Goal: Task Accomplishment & Management: Use online tool/utility

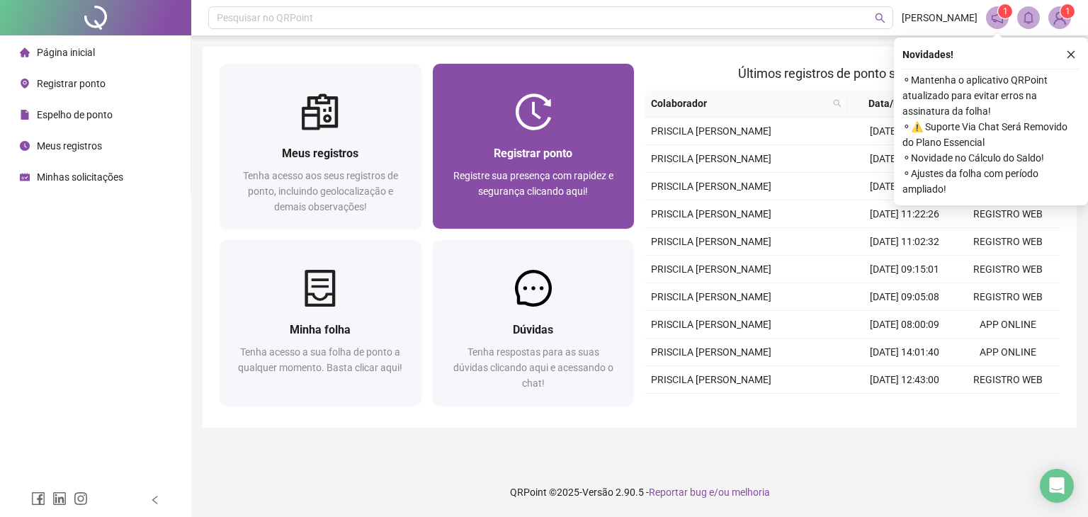
click at [533, 111] on img at bounding box center [533, 112] width 37 height 37
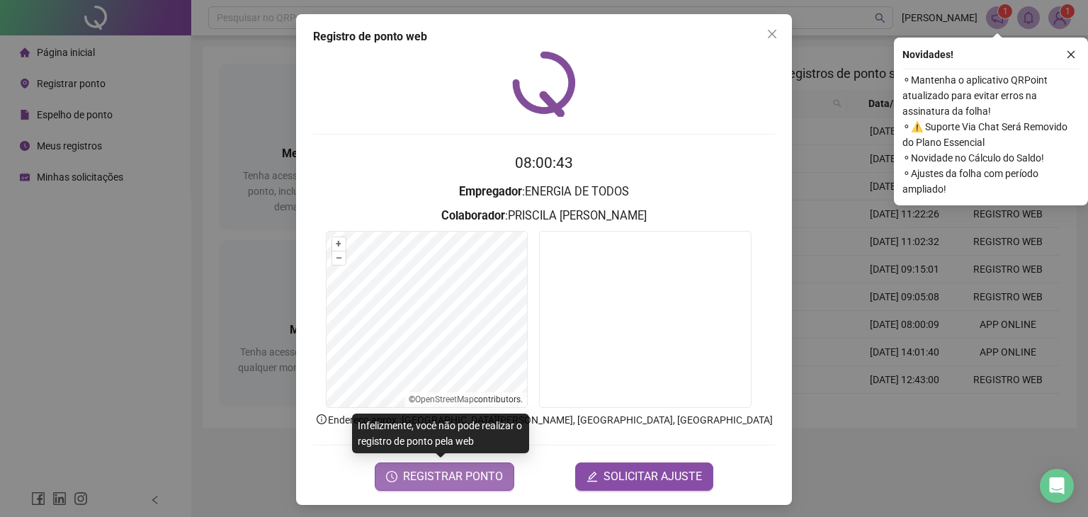
click at [459, 480] on span "REGISTRAR PONTO" at bounding box center [453, 476] width 100 height 17
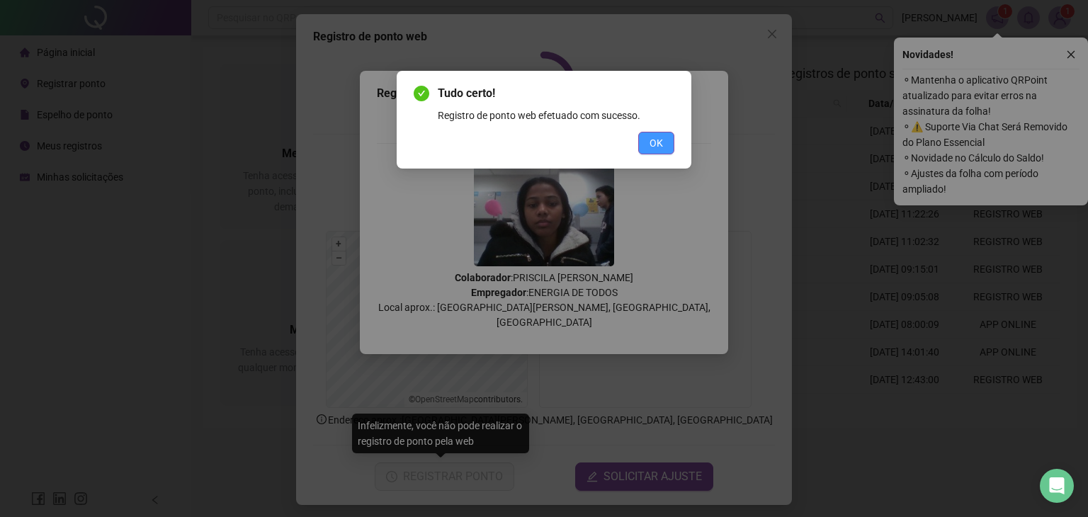
click at [669, 142] on button "OK" at bounding box center [656, 143] width 36 height 23
